Goal: Transaction & Acquisition: Purchase product/service

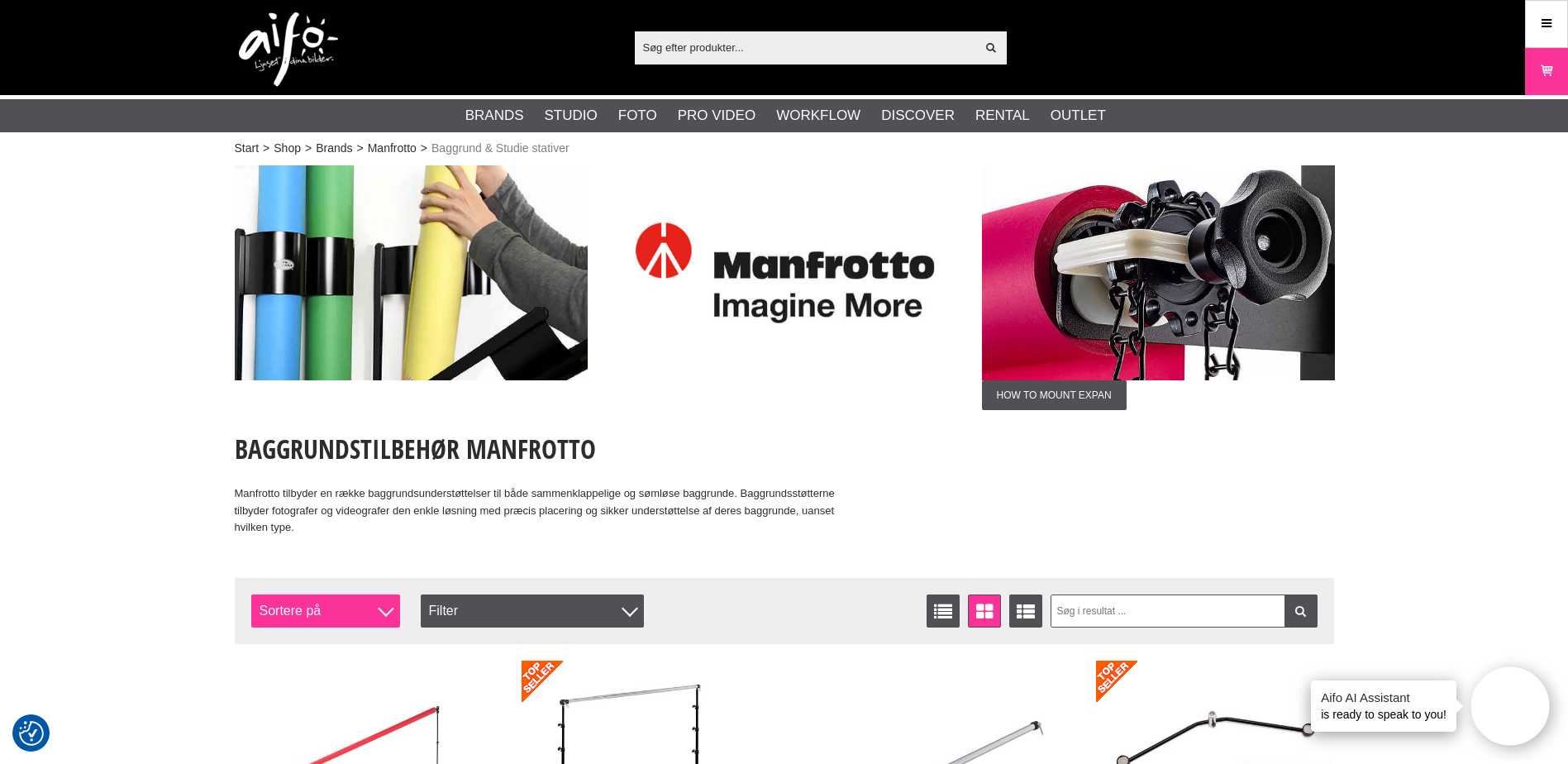
click at [387, 609] on div at bounding box center [385, 607] width 16 height 16
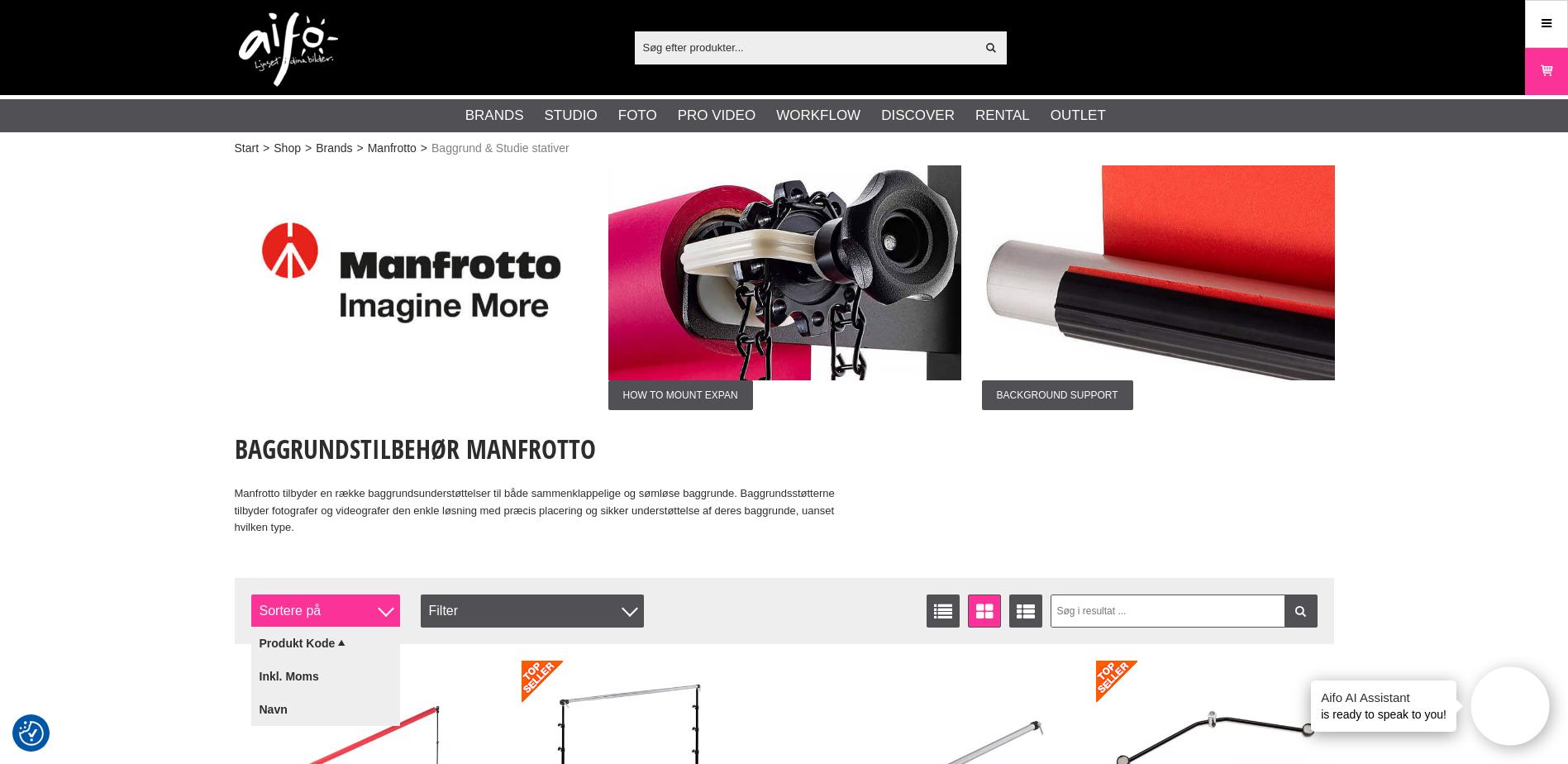
click at [387, 609] on div at bounding box center [385, 607] width 16 height 16
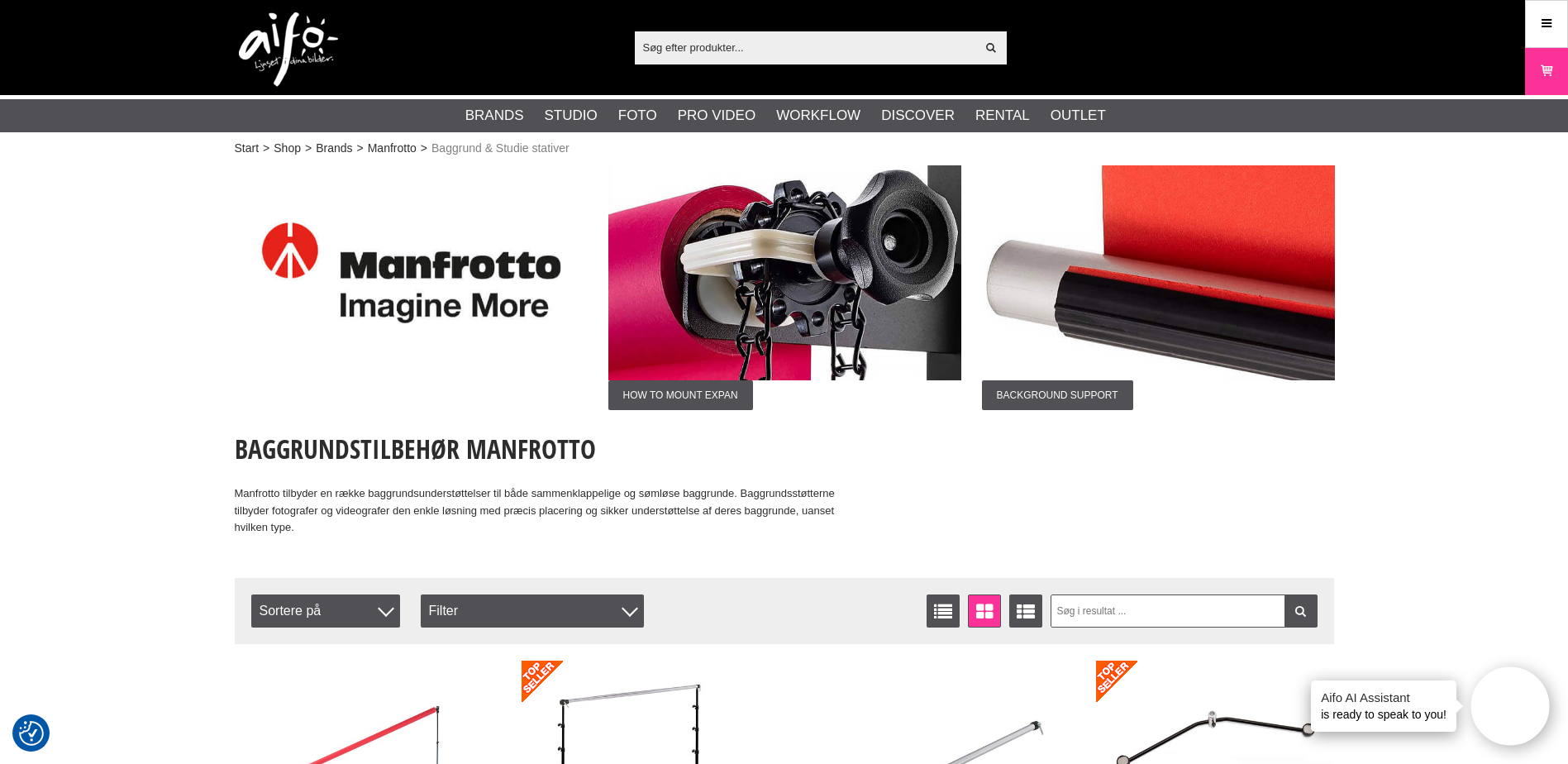
click at [726, 310] on img at bounding box center [784, 272] width 353 height 215
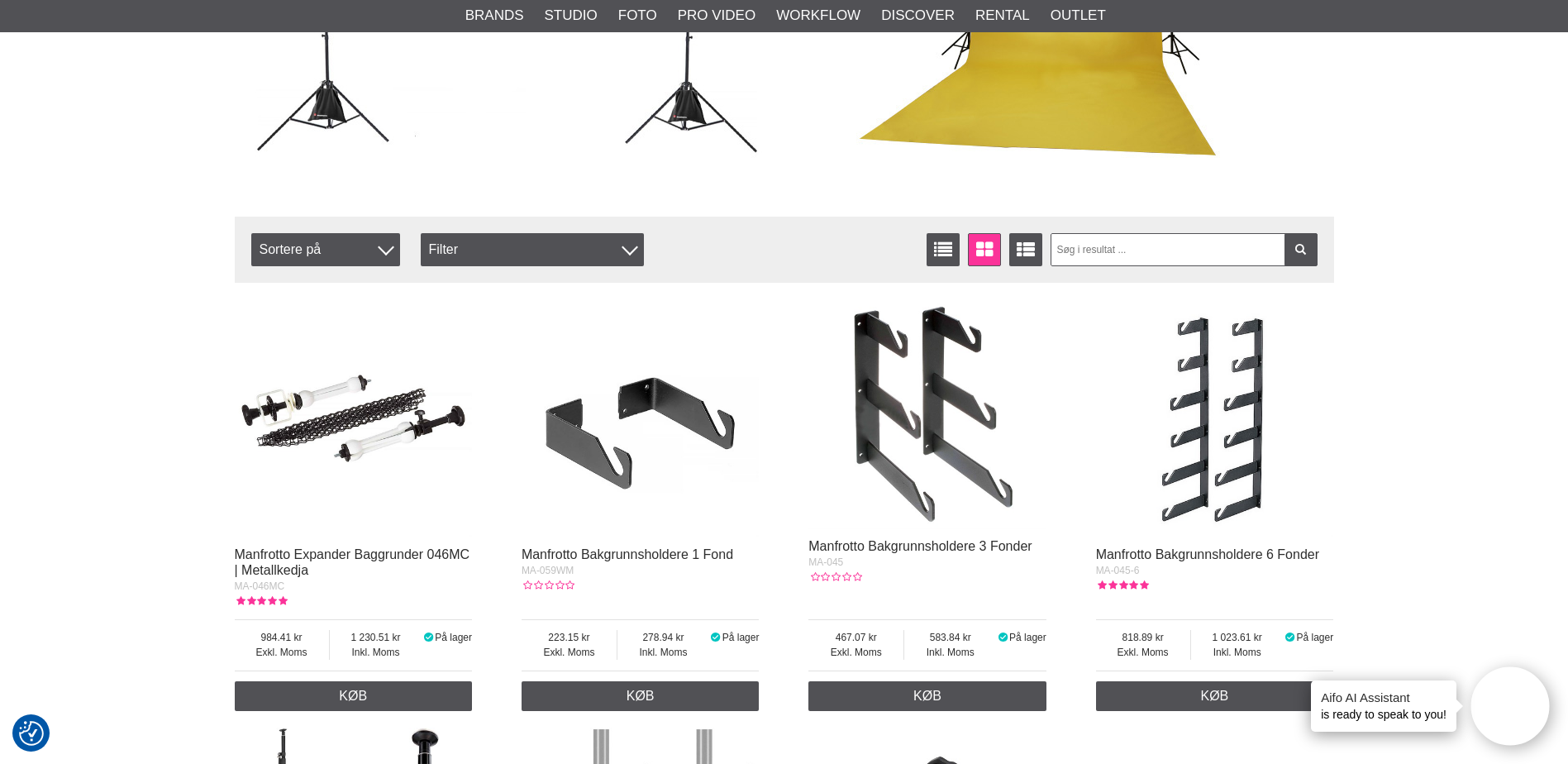
scroll to position [3915, 0]
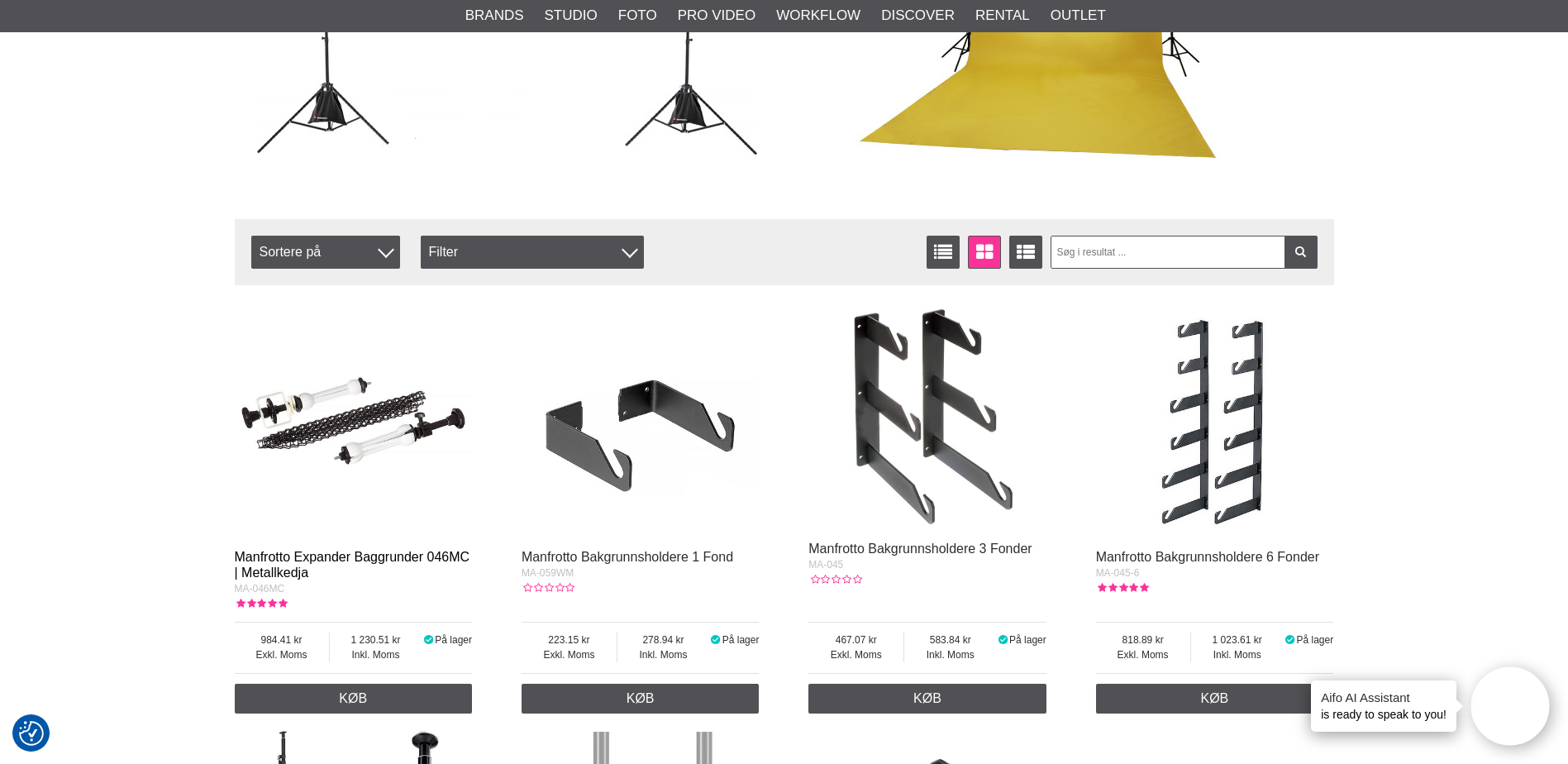
click at [374, 558] on link "Manfrotto Expander Baggrunder 046MC | Metallkedja" at bounding box center [352, 564] width 236 height 30
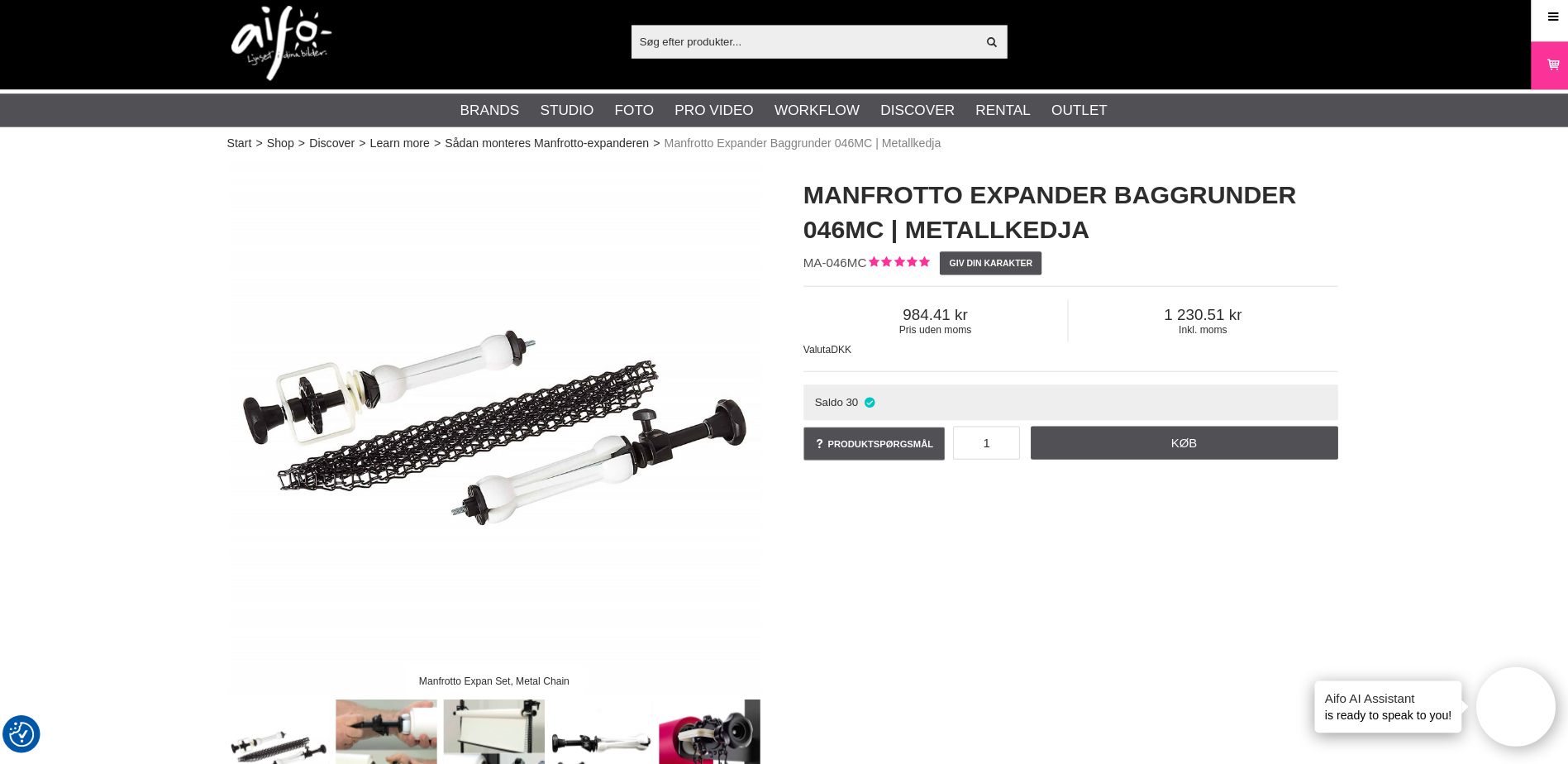
scroll to position [1, 0]
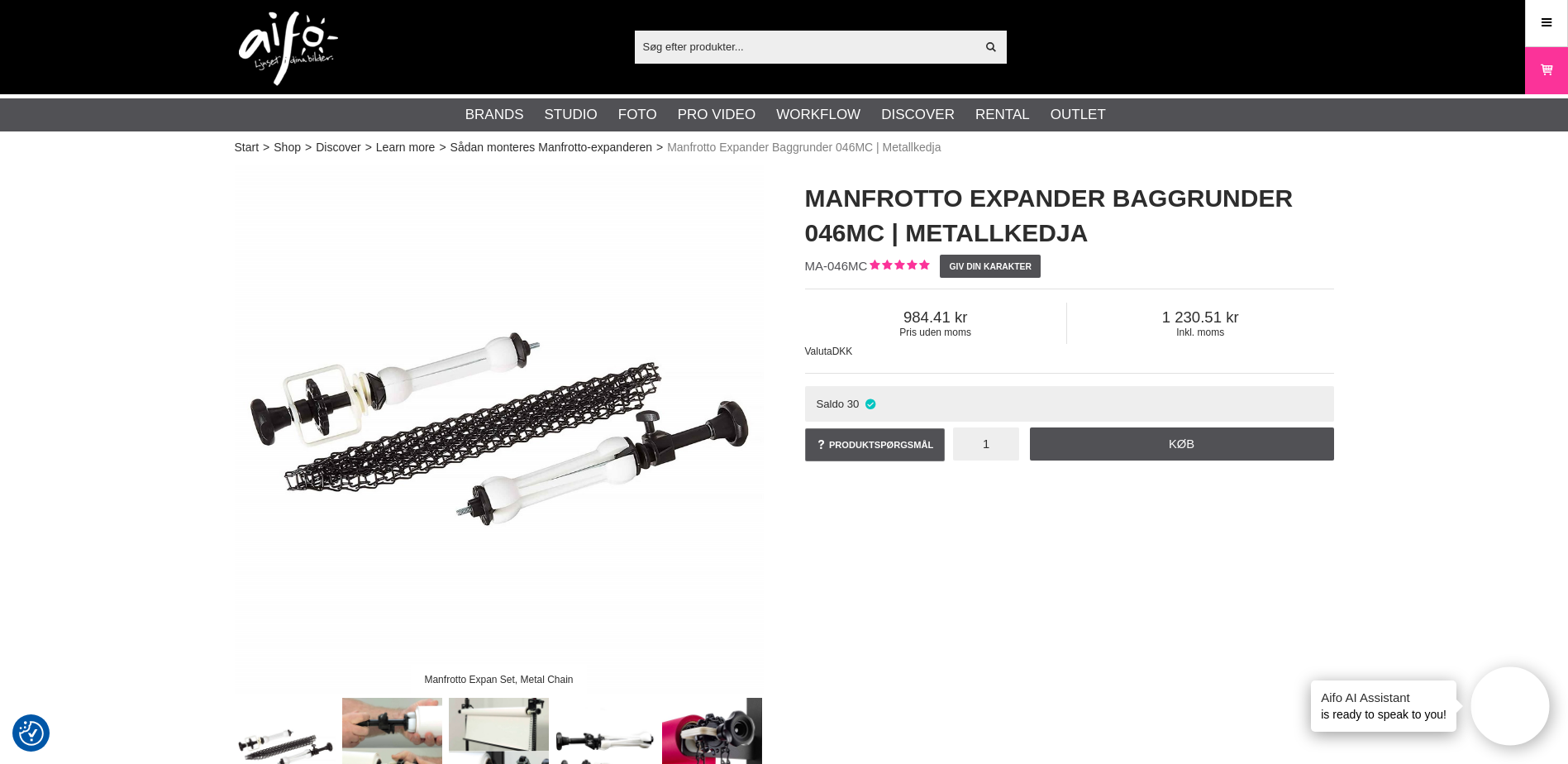
click at [990, 445] on input "1" at bounding box center [986, 443] width 66 height 33
type input "3"
